Goal: Transaction & Acquisition: Download file/media

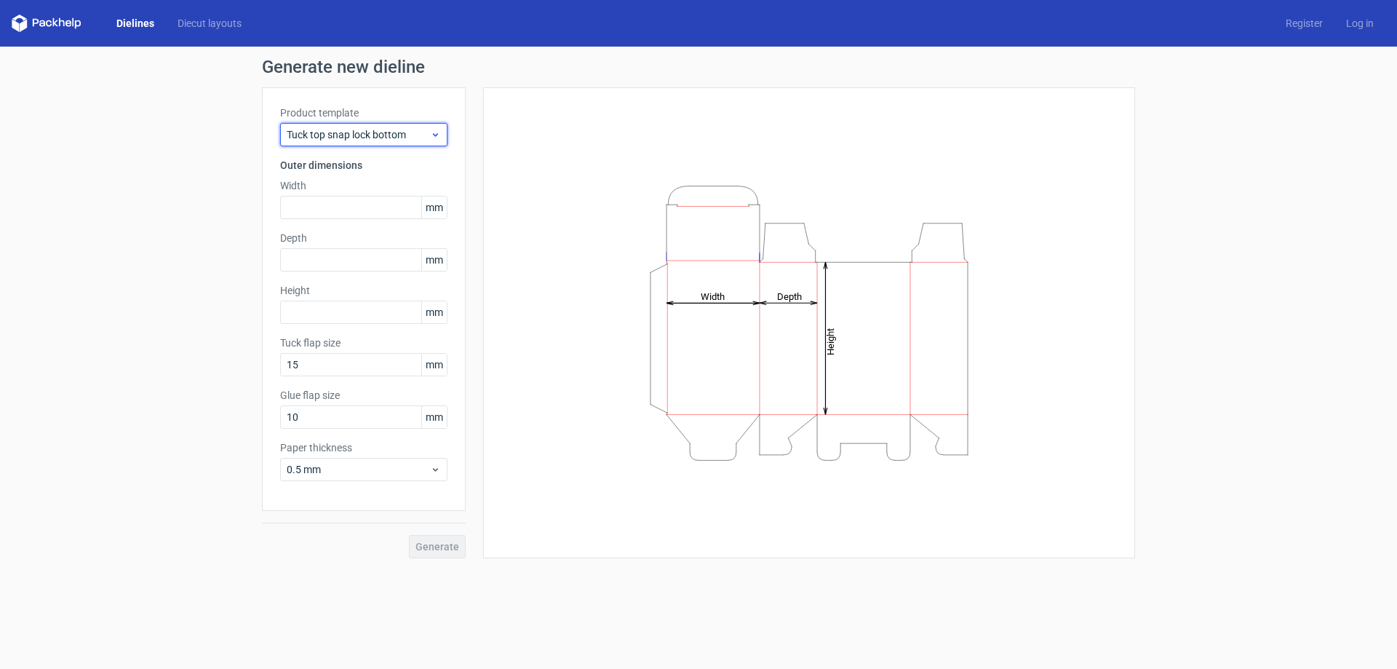
click at [432, 133] on icon at bounding box center [435, 135] width 11 height 12
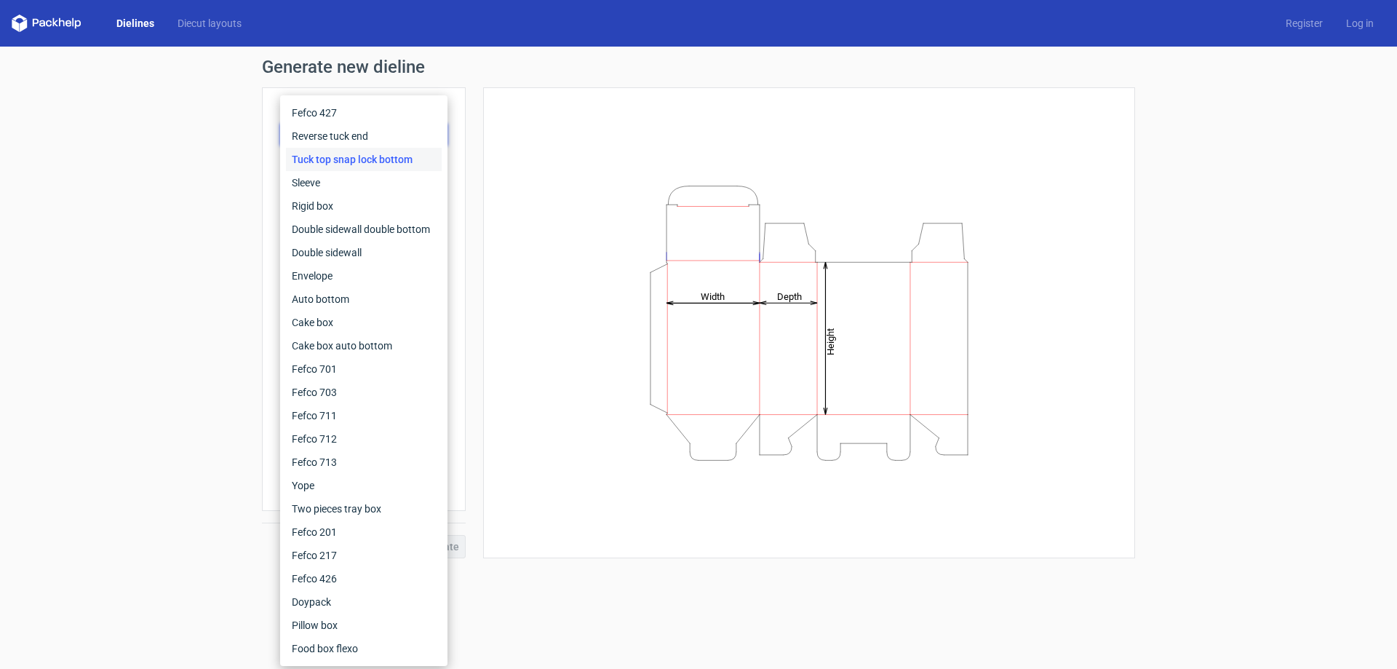
click at [579, 97] on div "Height Depth Width" at bounding box center [809, 322] width 652 height 471
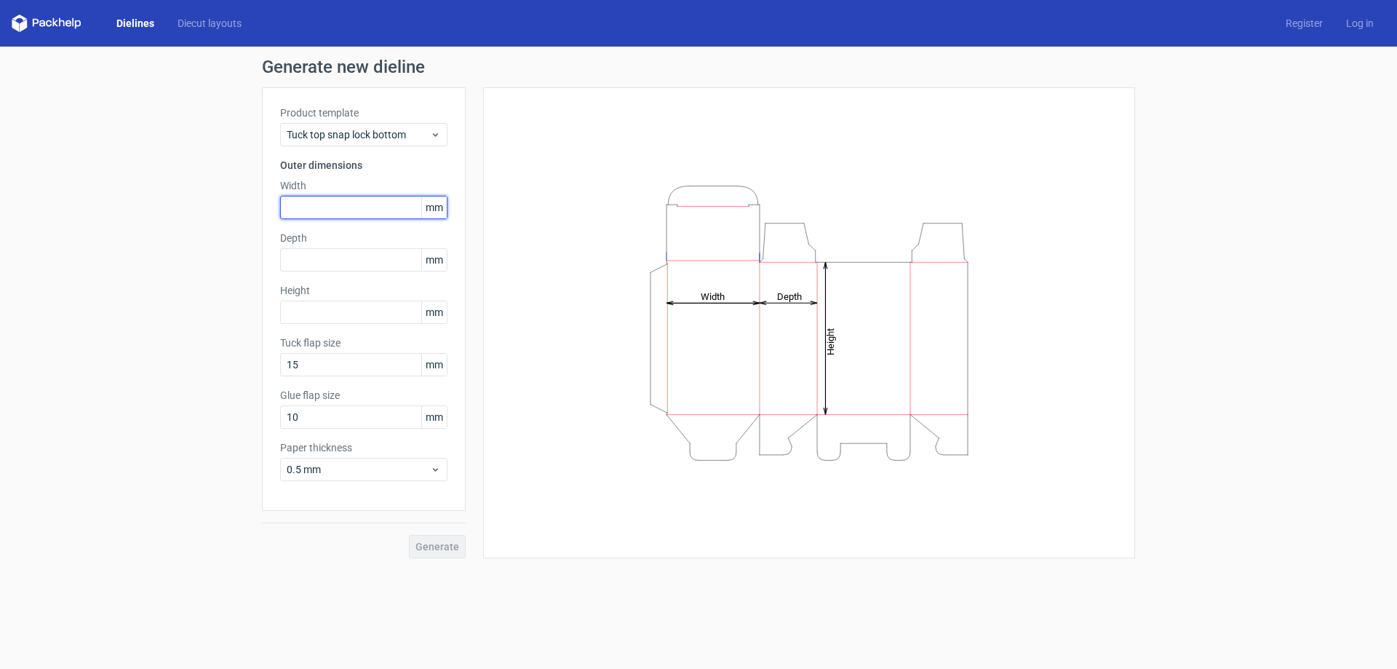
click at [328, 206] on input "text" at bounding box center [363, 207] width 167 height 23
click at [357, 208] on input "text" at bounding box center [363, 207] width 167 height 23
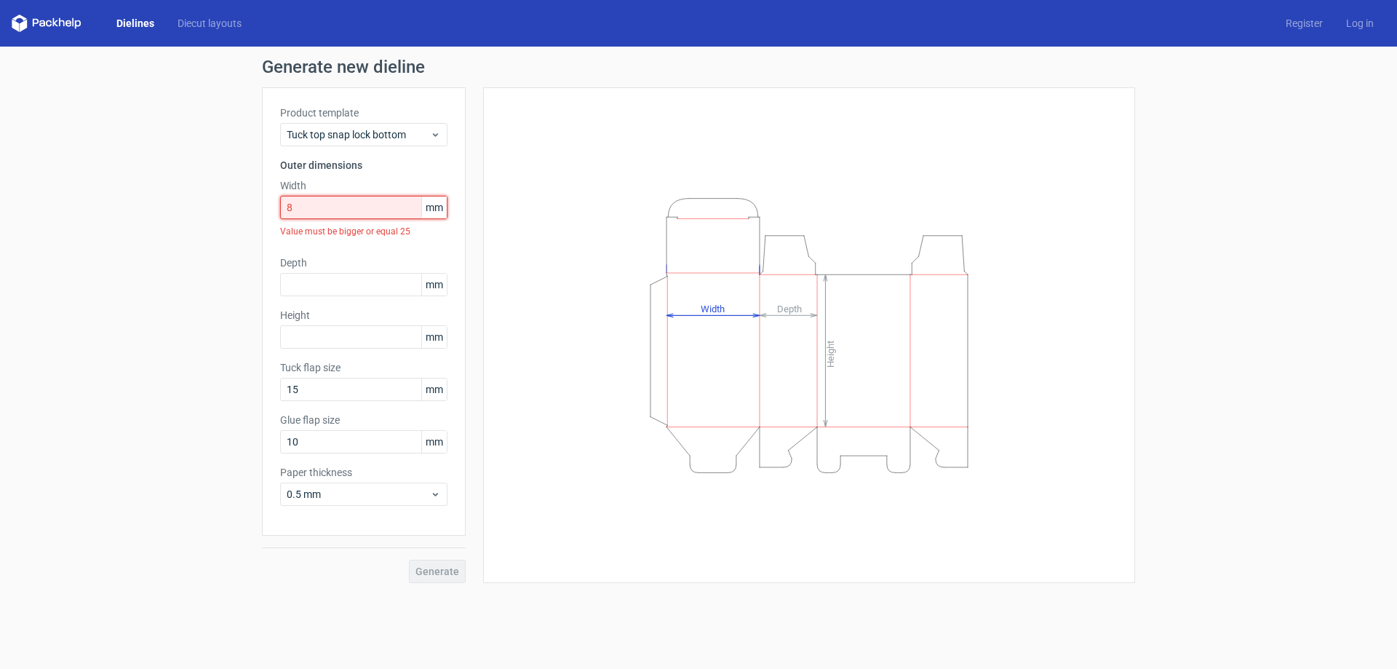
drag, startPoint x: 305, startPoint y: 212, endPoint x: 245, endPoint y: 211, distance: 60.4
click at [245, 211] on div "Generate new dieline Product template Tuck top snap lock bottom Outer dimension…" at bounding box center [698, 321] width 1397 height 548
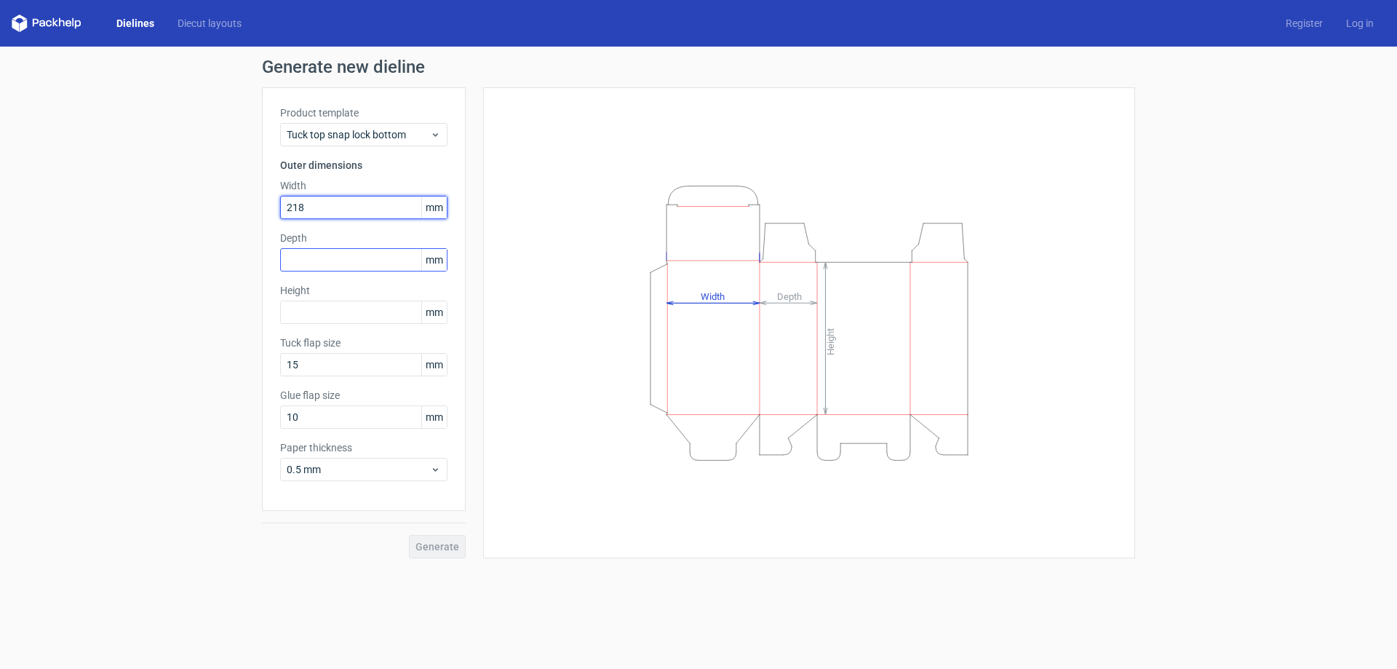
type input "218"
click at [317, 266] on input "text" at bounding box center [363, 259] width 167 height 23
click at [317, 263] on input "text" at bounding box center [363, 259] width 167 height 23
drag, startPoint x: 299, startPoint y: 260, endPoint x: 334, endPoint y: 260, distance: 34.9
click at [334, 260] on input "4318" at bounding box center [363, 259] width 167 height 23
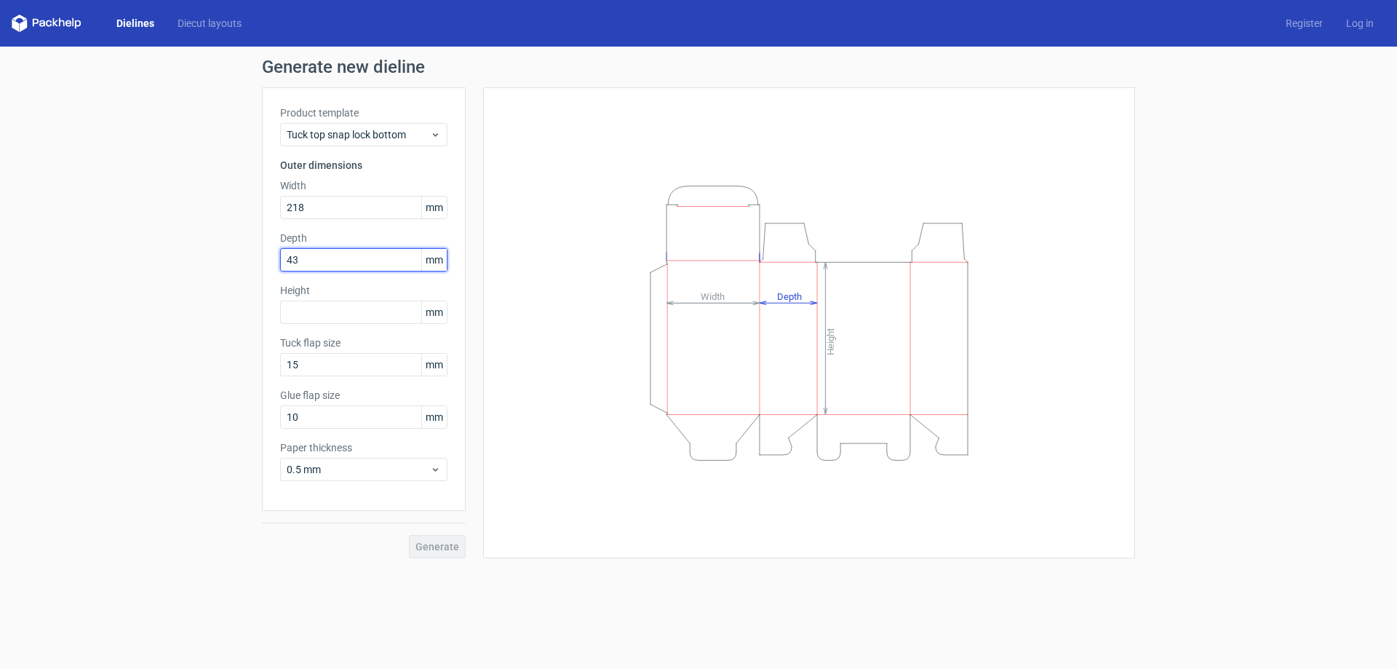
type input "43"
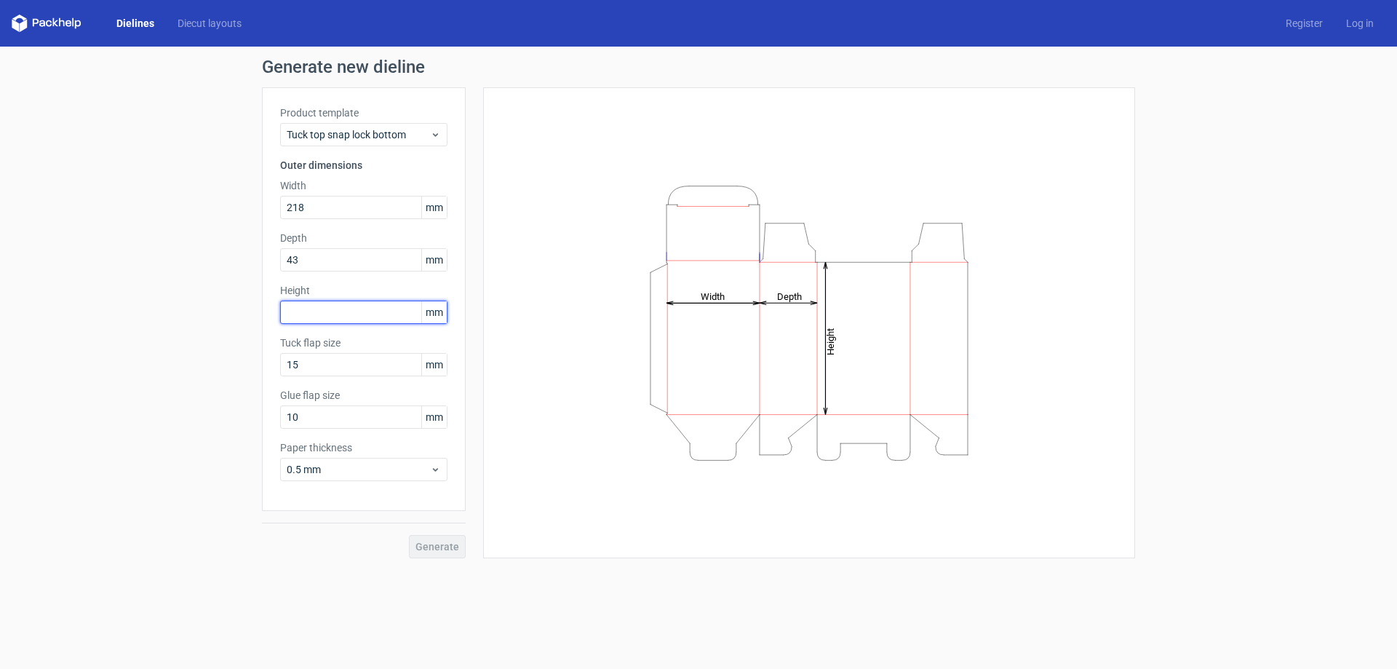
click at [326, 307] on input "text" at bounding box center [363, 312] width 167 height 23
type input "129"
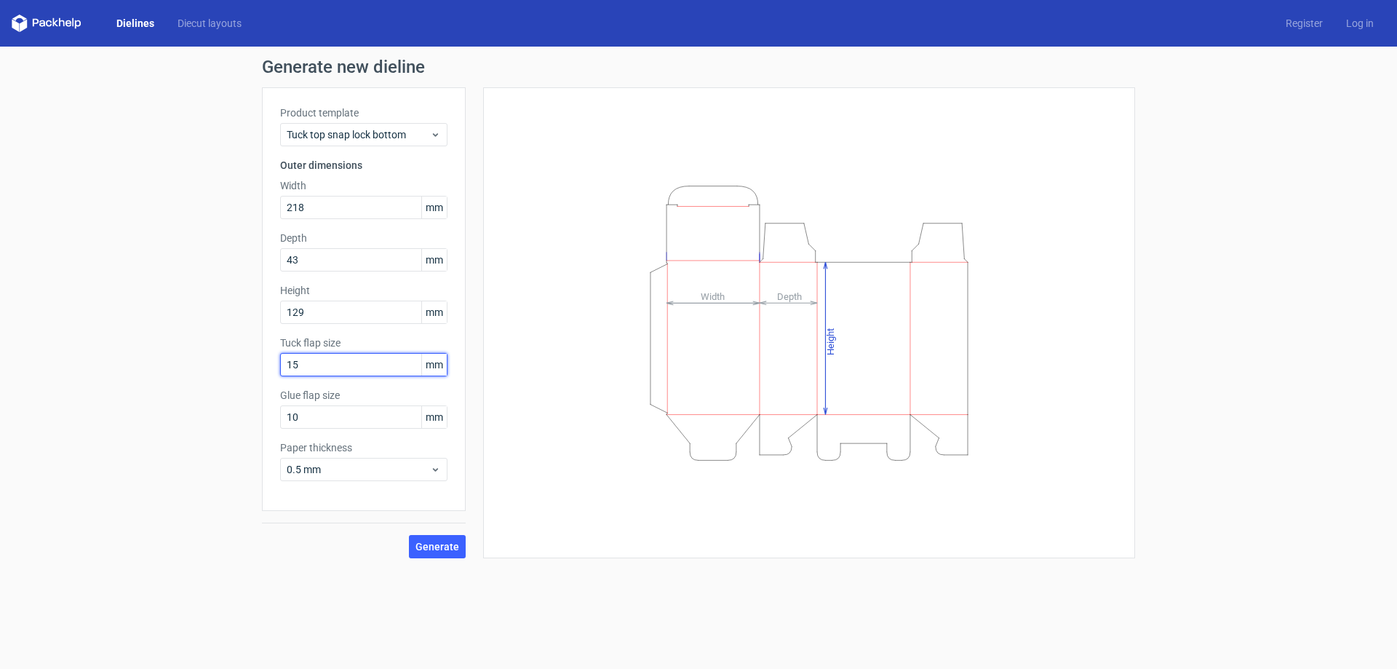
click at [326, 360] on input "15" at bounding box center [363, 364] width 167 height 23
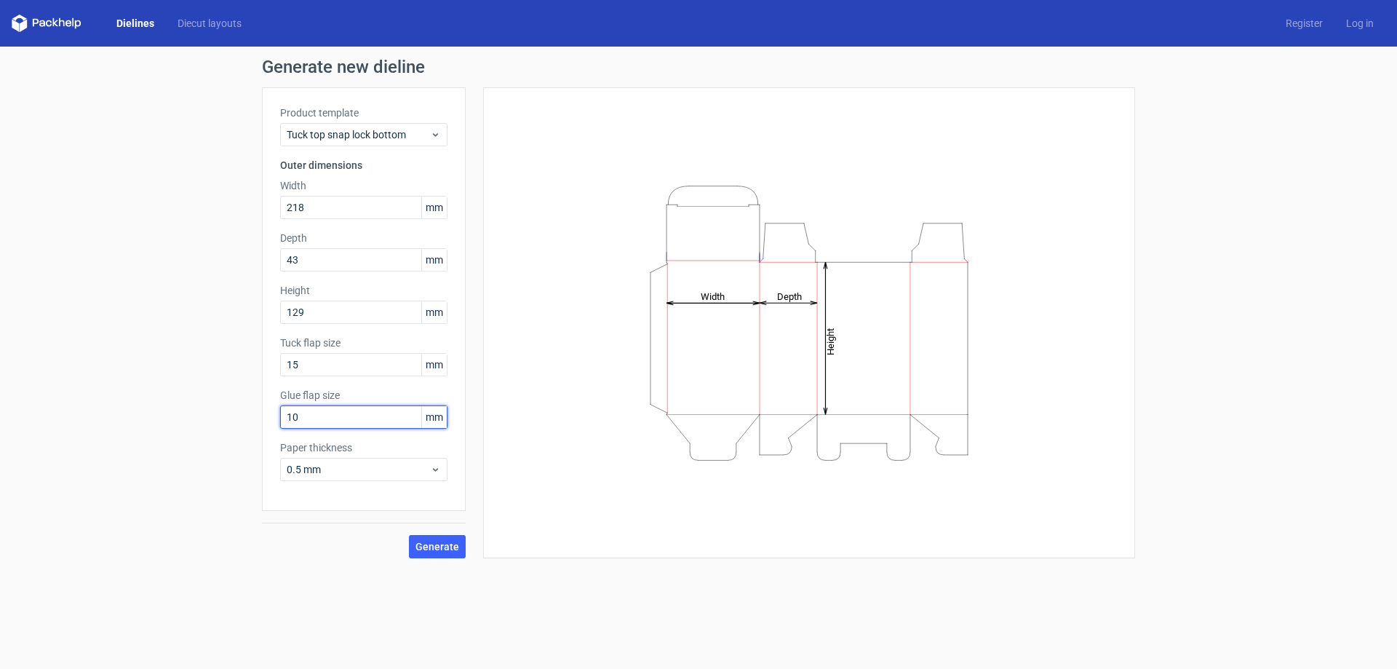
click at [319, 417] on input "10" at bounding box center [363, 416] width 167 height 23
click at [342, 472] on span "0.5 mm" at bounding box center [358, 469] width 143 height 15
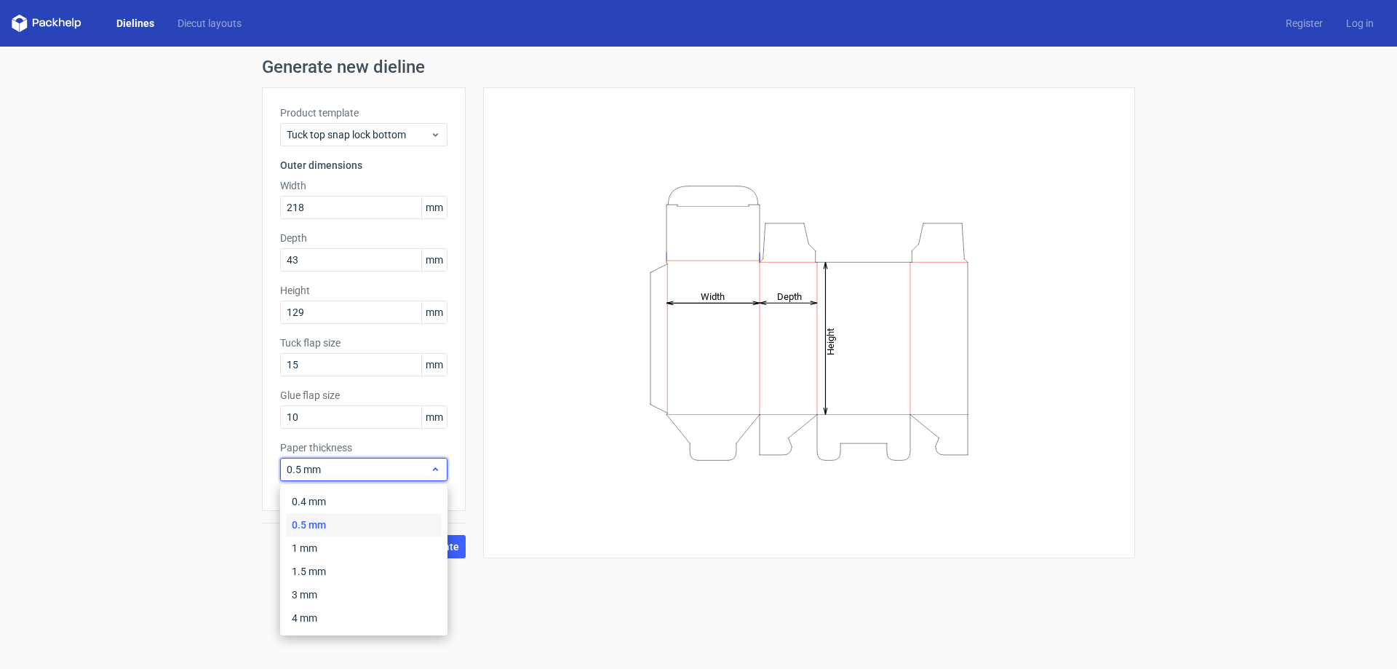
click at [342, 472] on span "0.5 mm" at bounding box center [358, 469] width 143 height 15
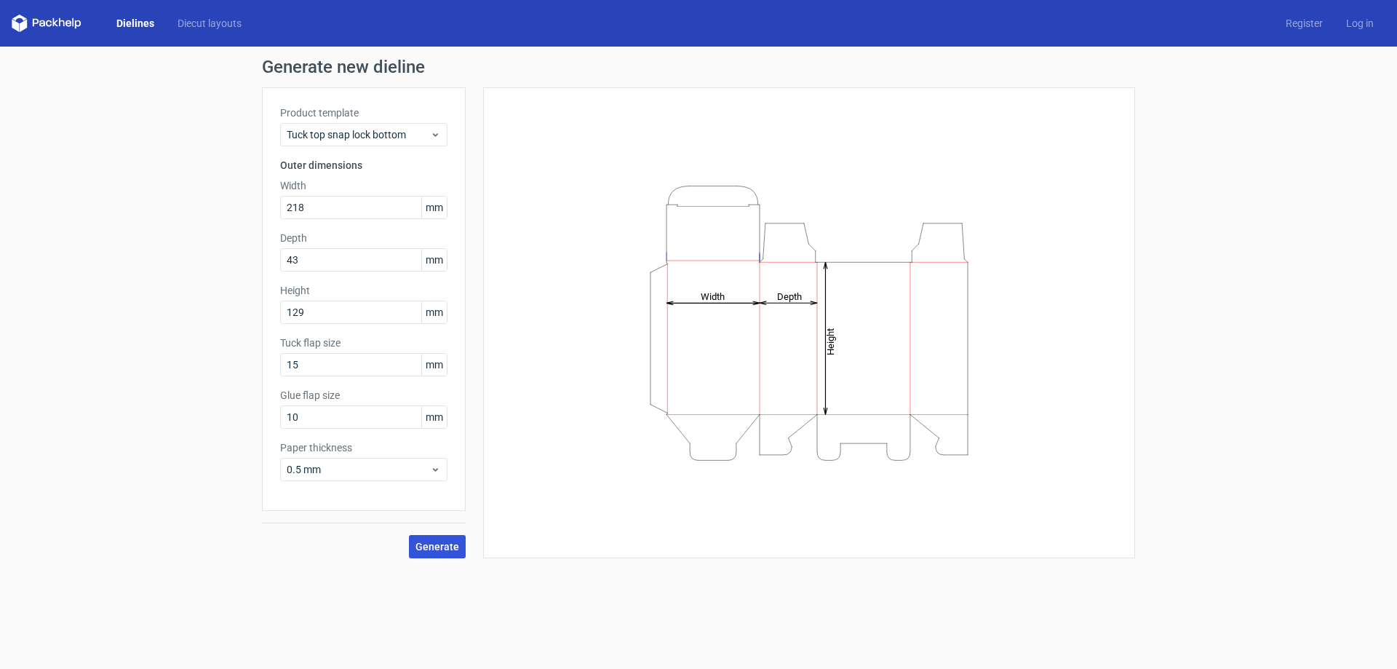
click at [438, 550] on span "Generate" at bounding box center [438, 546] width 44 height 10
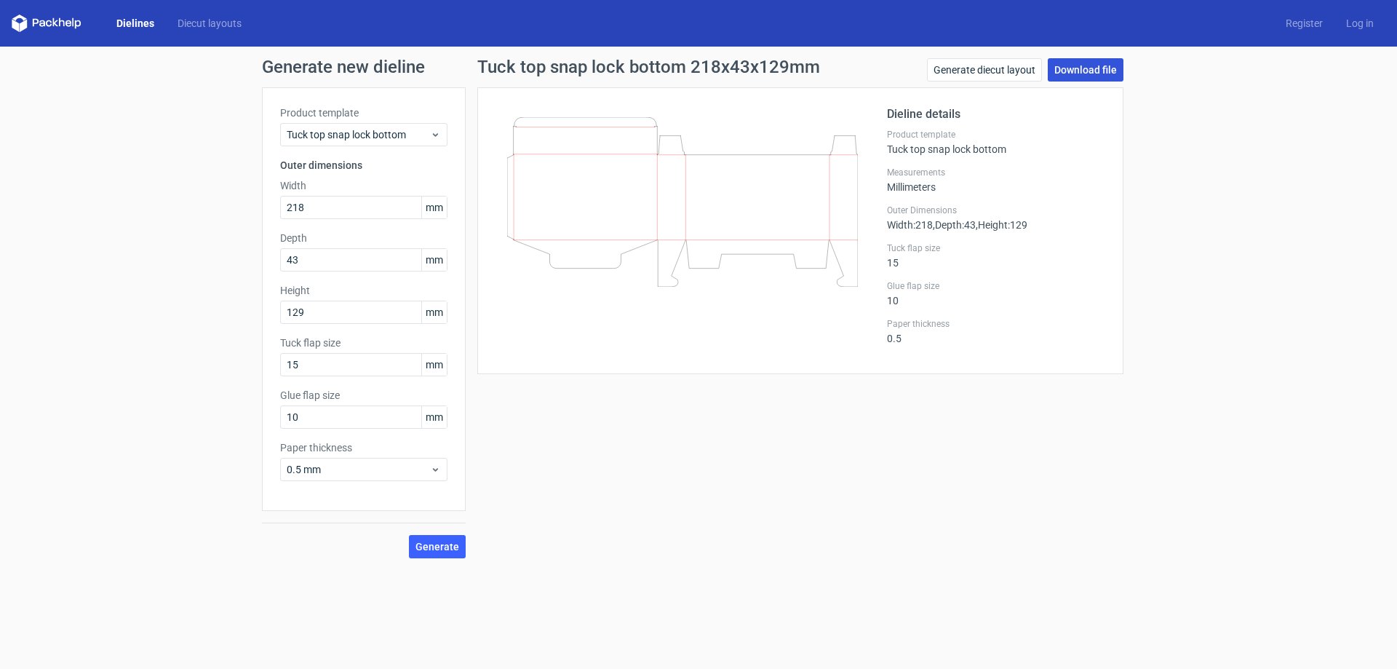
click at [1100, 65] on link "Download file" at bounding box center [1086, 69] width 76 height 23
click at [130, 23] on link "Dielines" at bounding box center [135, 23] width 61 height 15
